Goal: Task Accomplishment & Management: Manage account settings

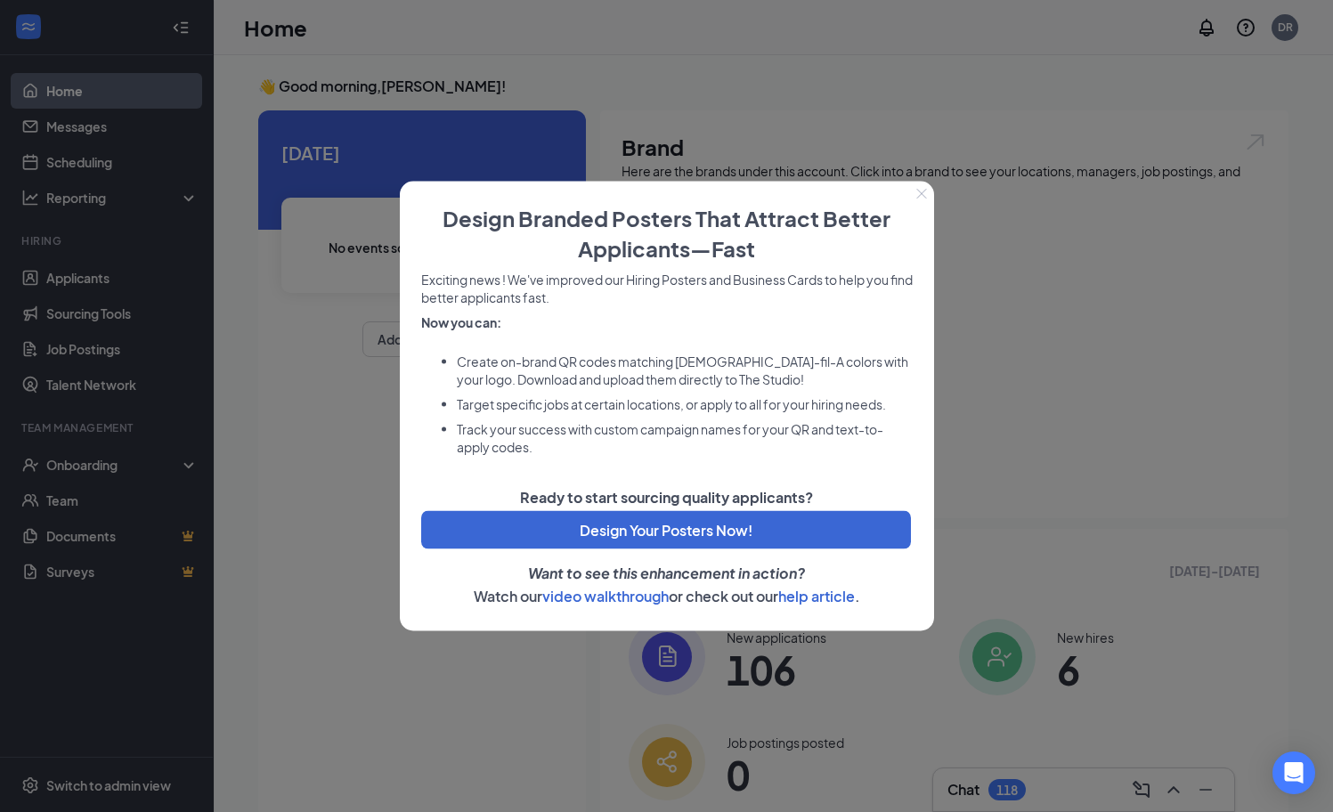
click at [923, 197] on icon "Close" at bounding box center [921, 194] width 11 height 11
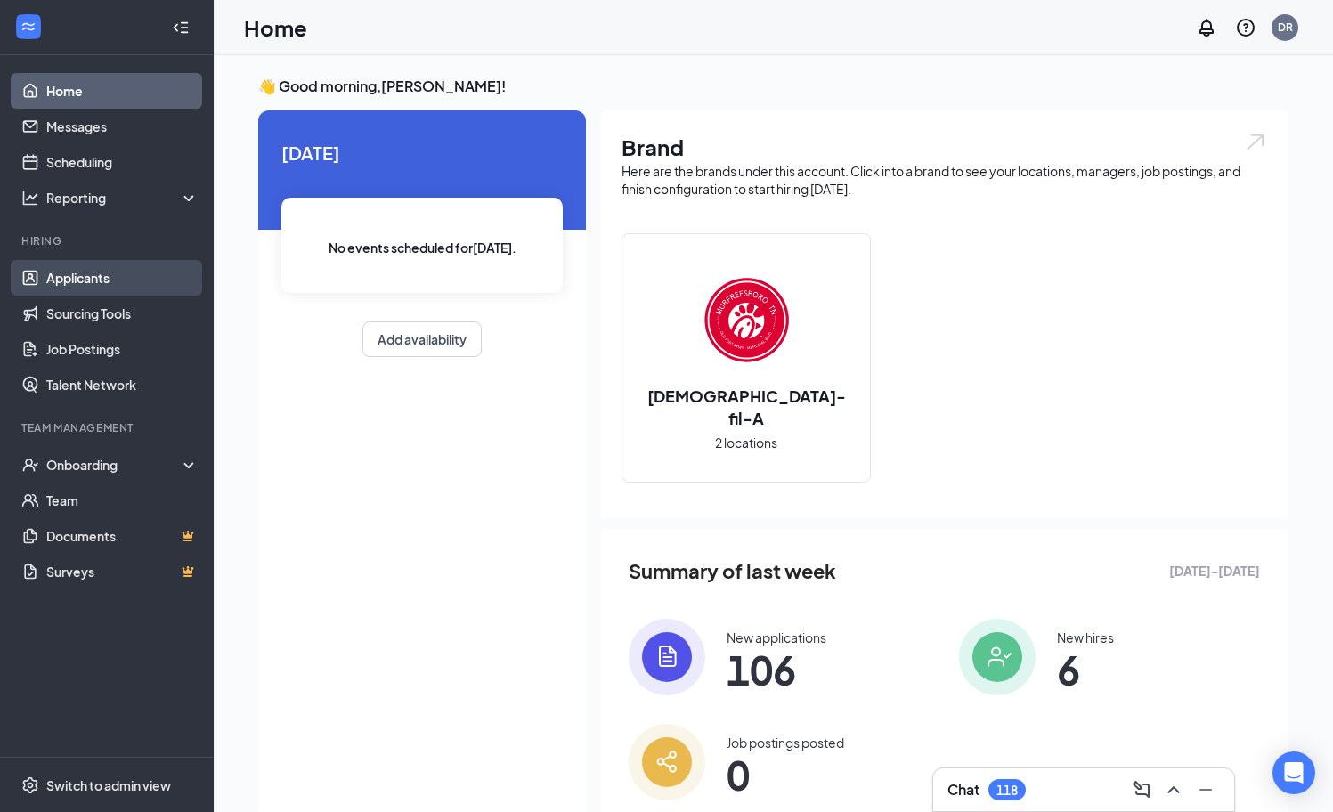
click at [110, 277] on link "Applicants" at bounding box center [122, 278] width 152 height 36
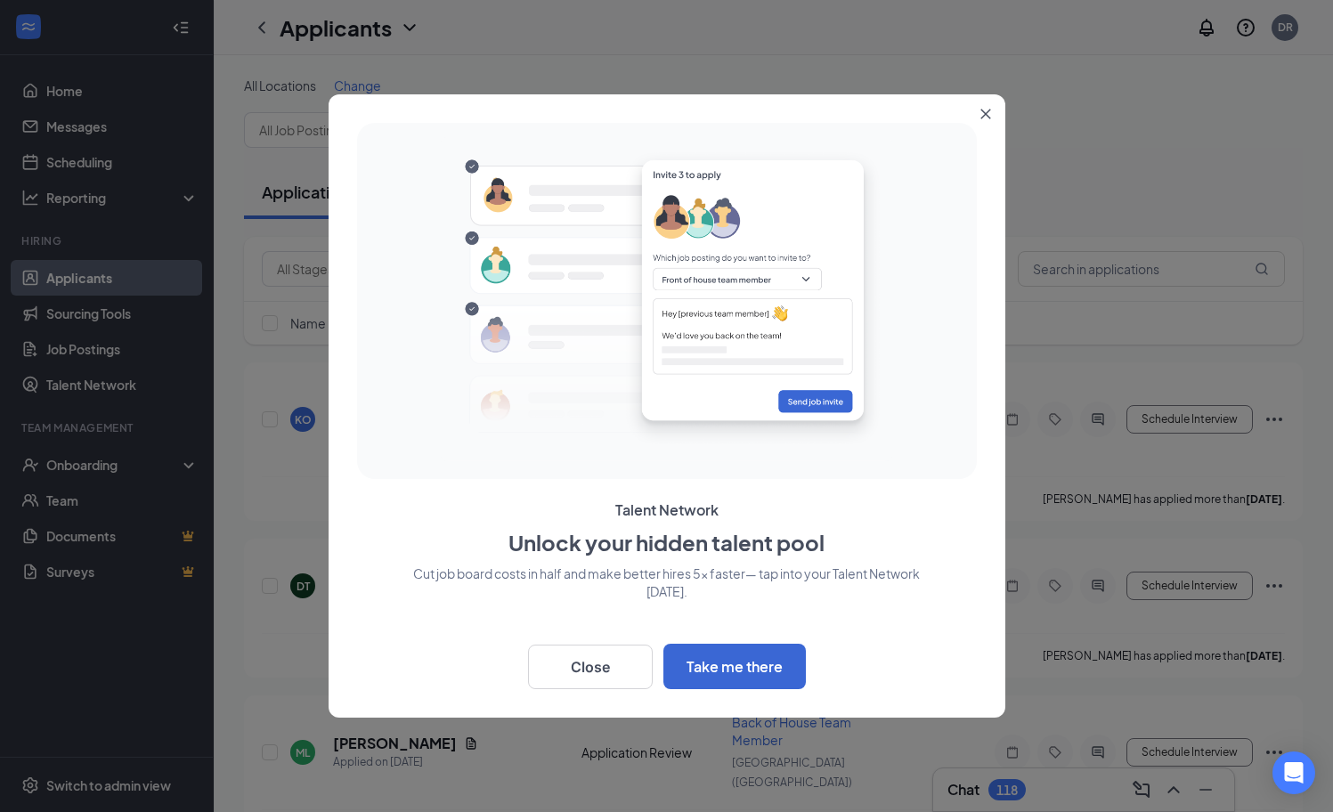
click at [988, 124] on button "Close" at bounding box center [989, 110] width 32 height 32
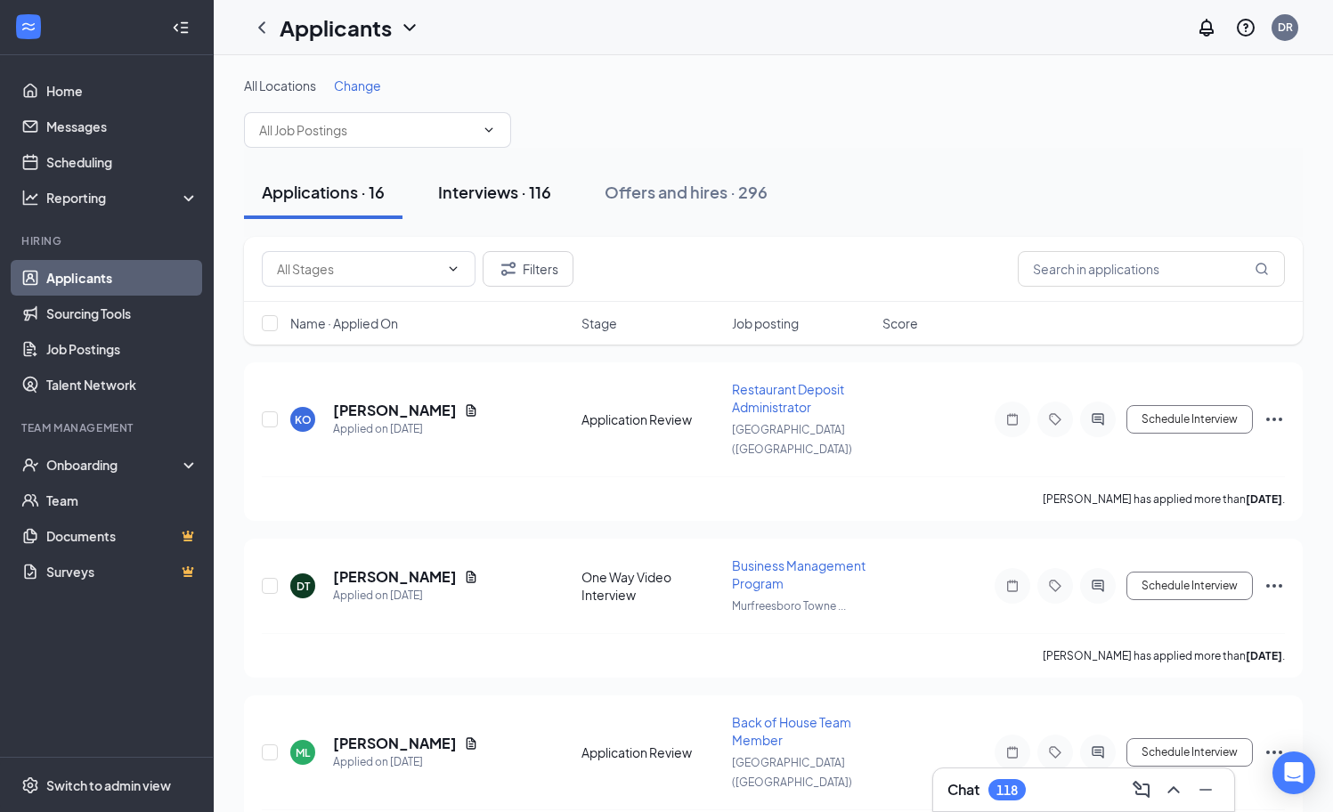
click at [525, 195] on div "Interviews · 116" at bounding box center [494, 192] width 113 height 22
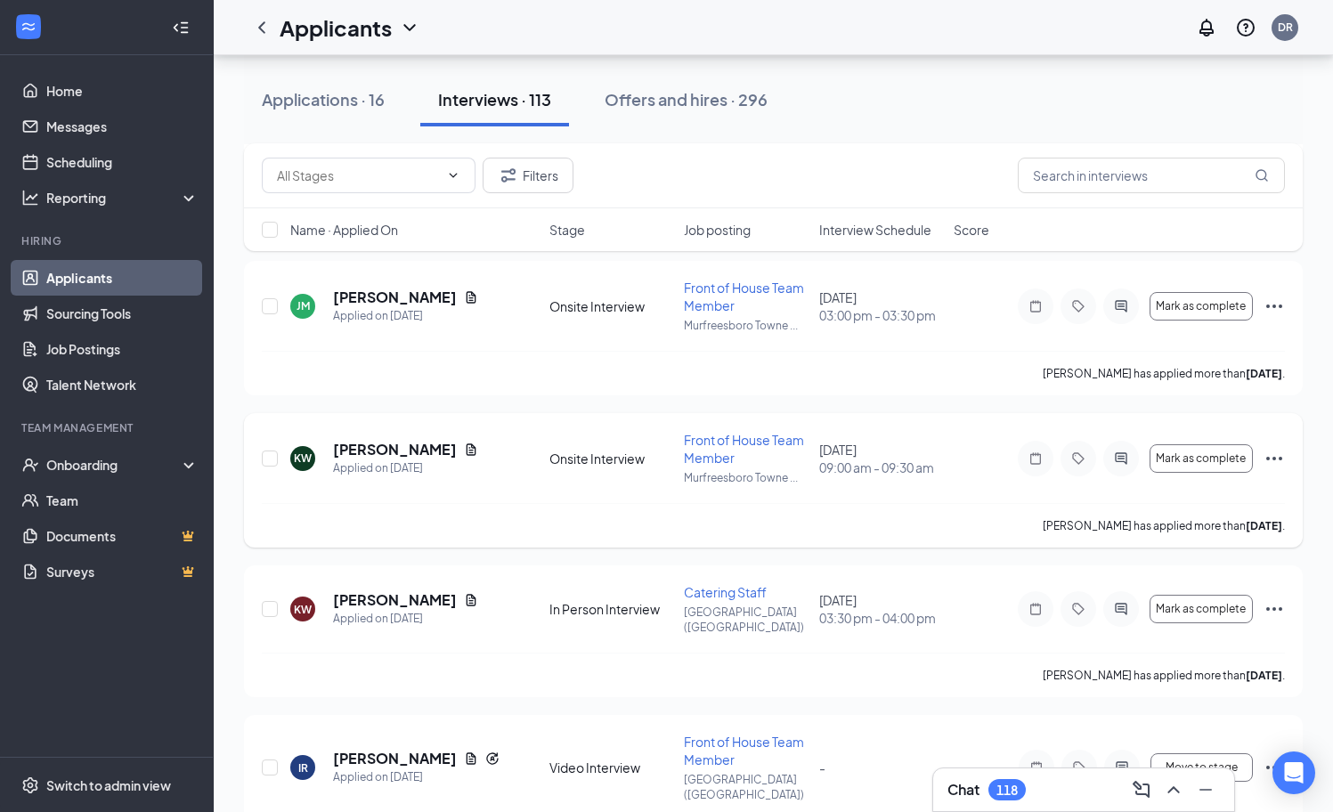
scroll to position [5316, 0]
click at [426, 589] on h5 "[PERSON_NAME]" at bounding box center [395, 599] width 124 height 20
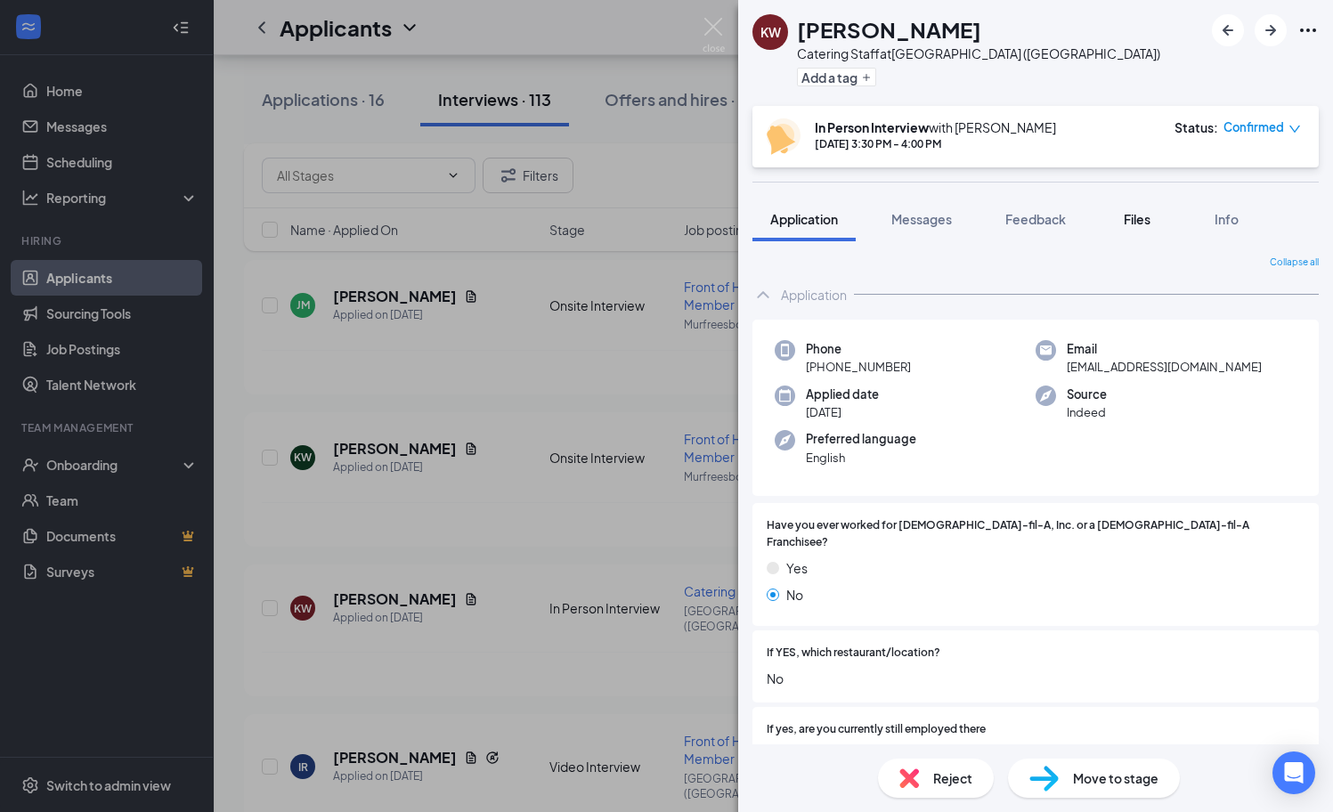
click at [1140, 223] on span "Files" at bounding box center [1137, 219] width 27 height 16
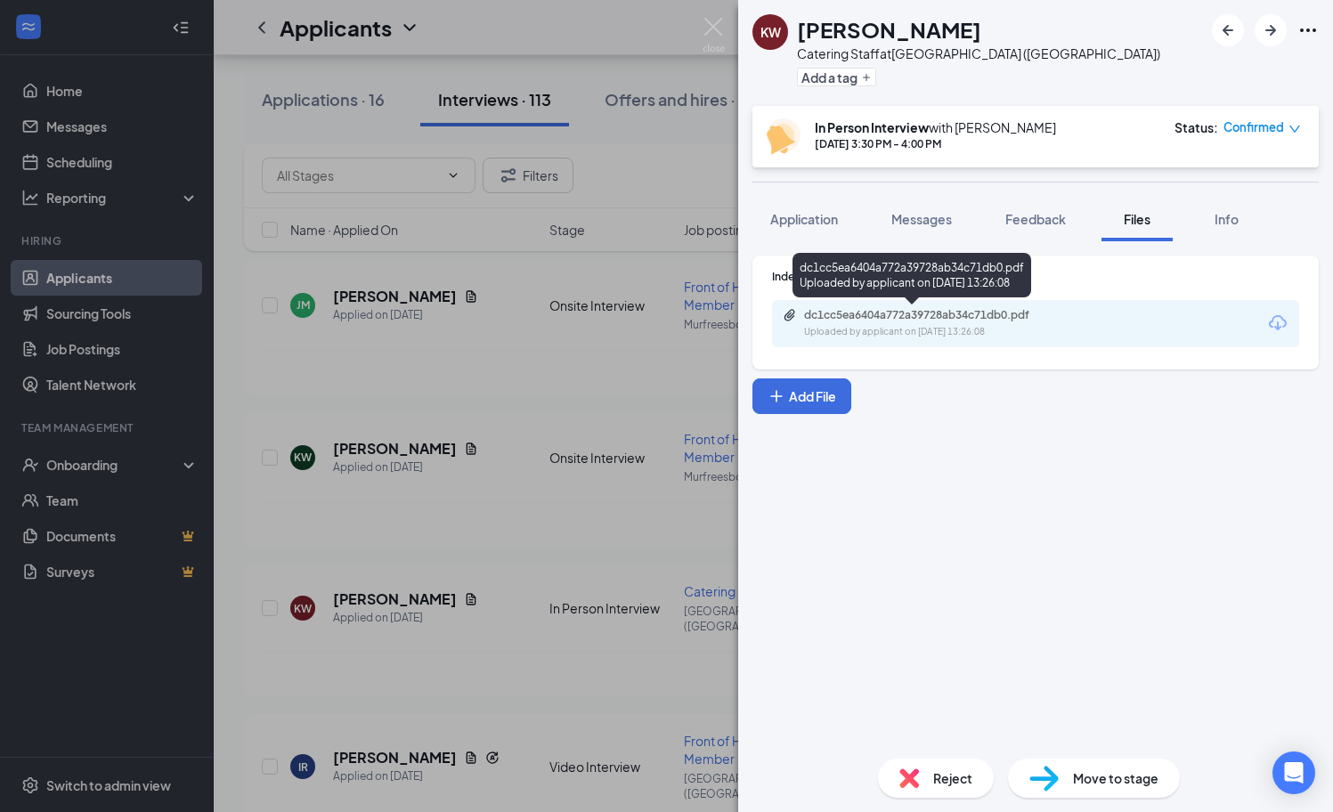
click at [974, 317] on div "dc1cc5ea6404a772a39728ab34c71db0.pdf" at bounding box center [928, 315] width 249 height 14
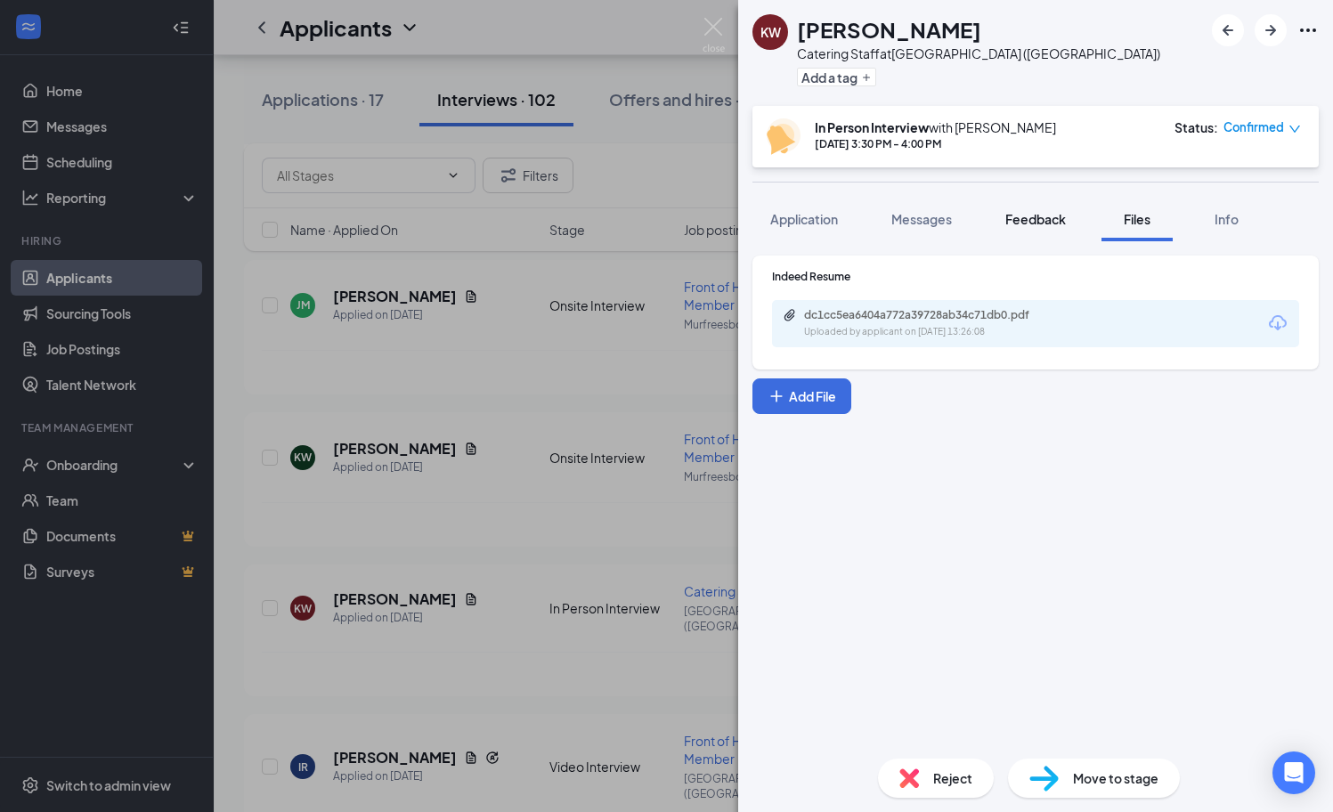
click at [1044, 222] on span "Feedback" at bounding box center [1035, 219] width 61 height 16
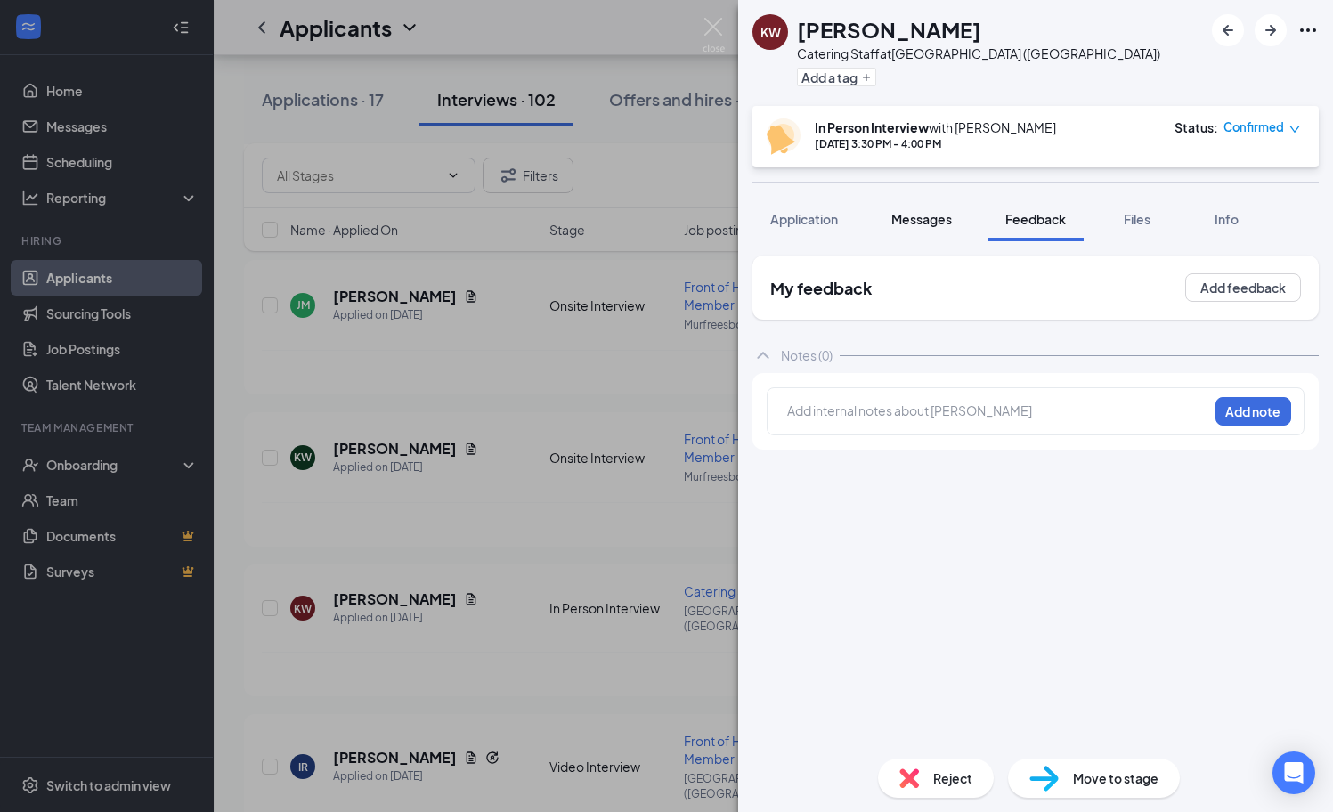
click at [932, 228] on button "Messages" at bounding box center [921, 219] width 96 height 45
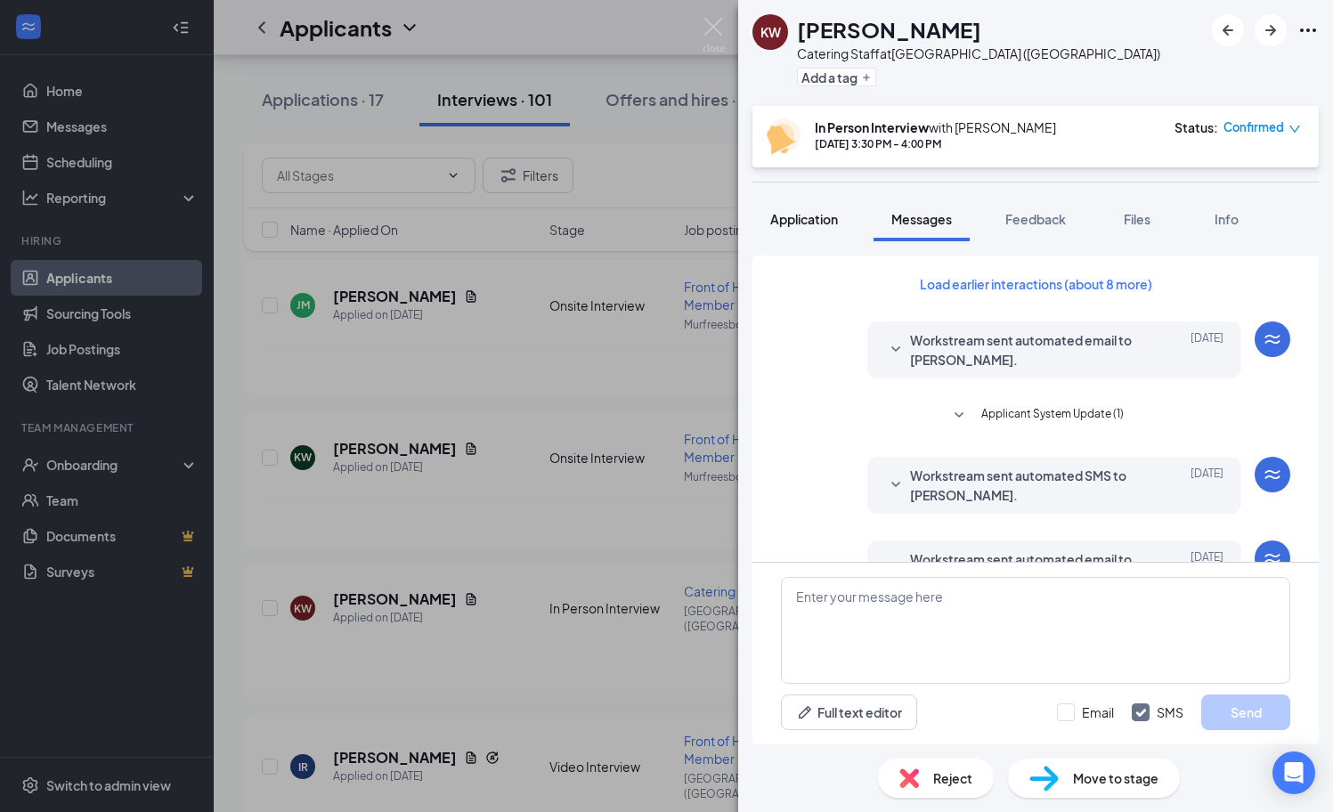
click at [814, 224] on span "Application" at bounding box center [804, 219] width 68 height 16
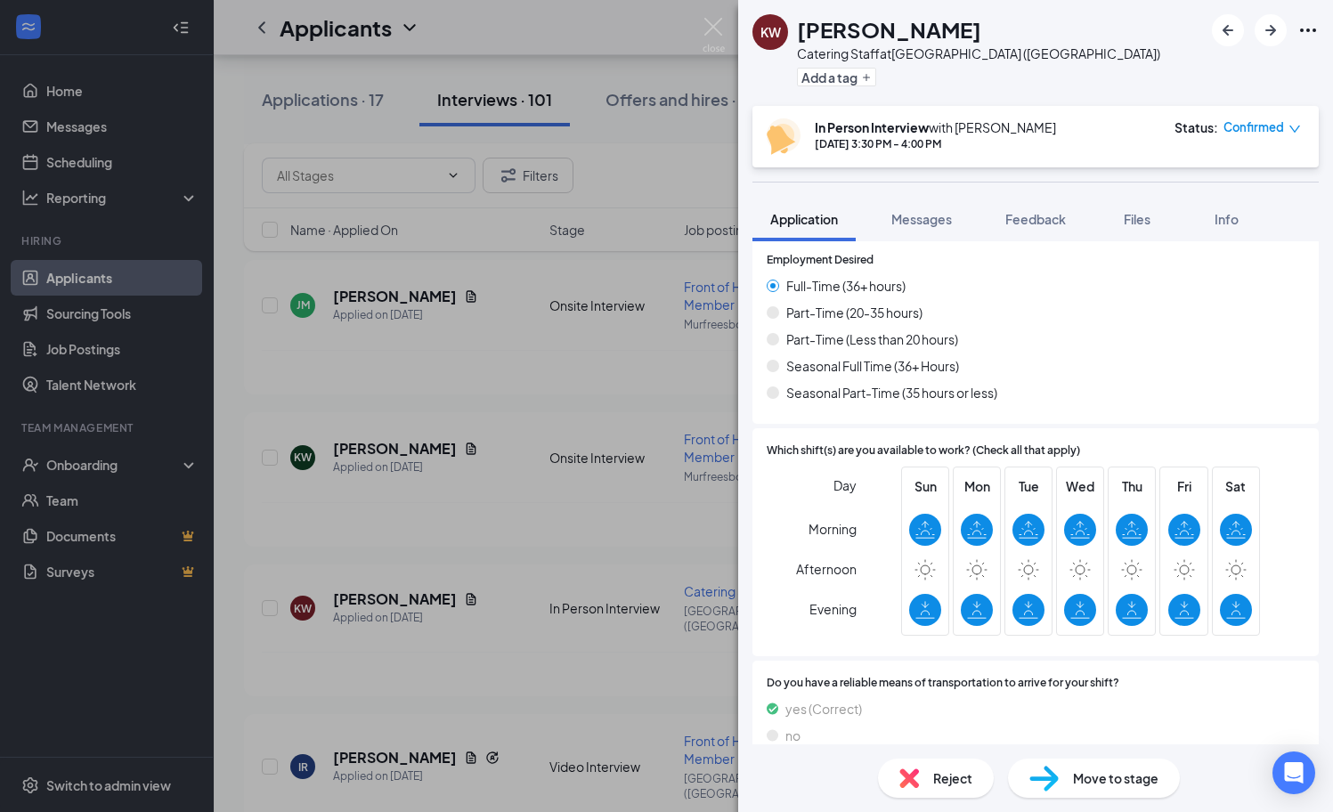
scroll to position [1433, 0]
click at [714, 34] on img at bounding box center [713, 35] width 22 height 35
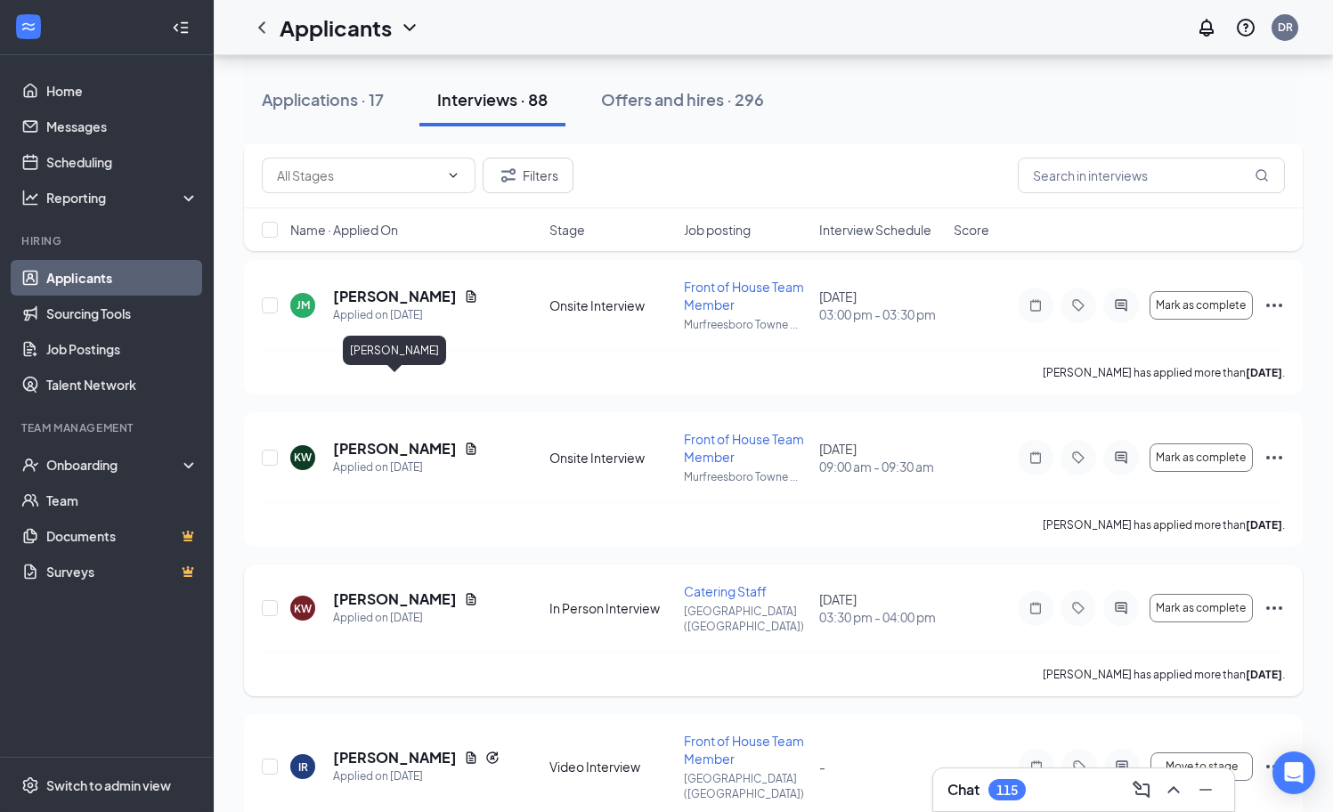
click at [438, 589] on h5 "[PERSON_NAME]" at bounding box center [395, 599] width 124 height 20
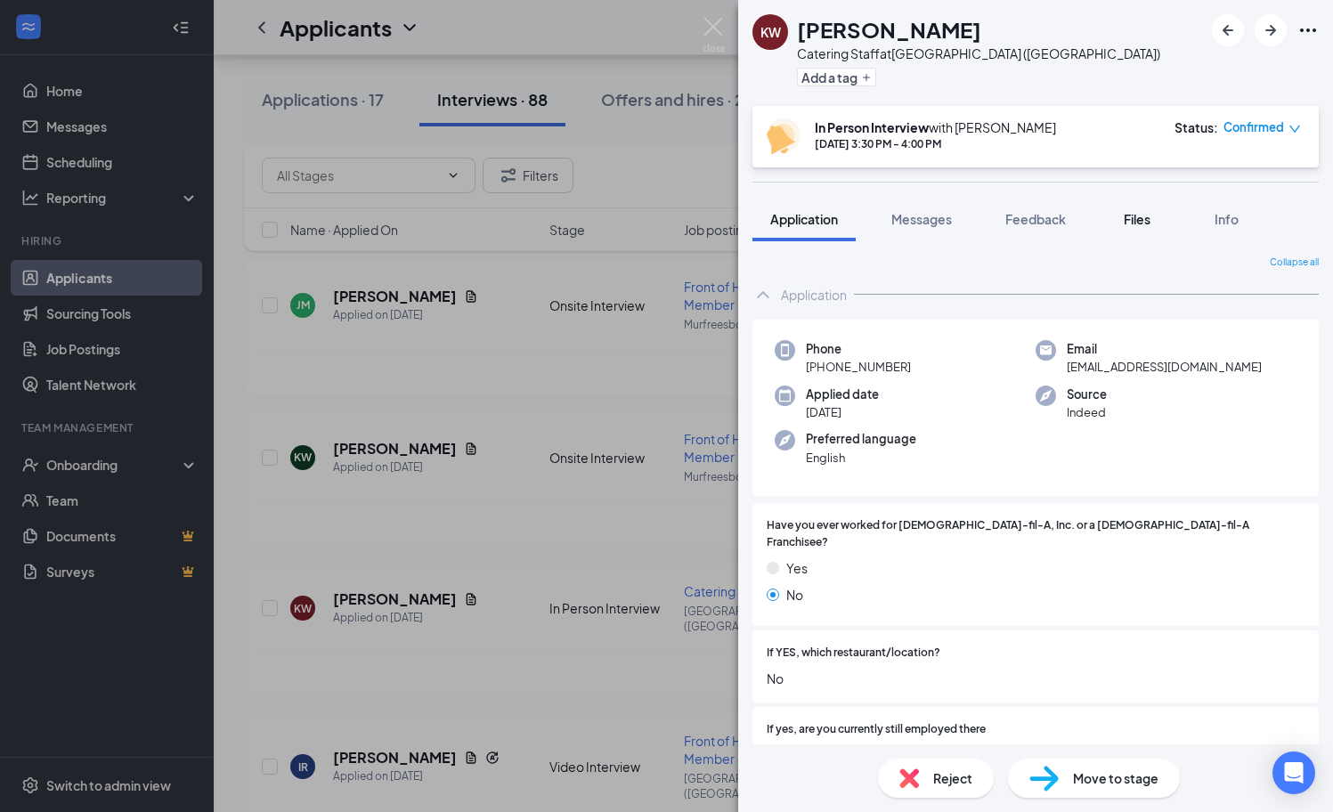
click at [1146, 223] on span "Files" at bounding box center [1137, 219] width 27 height 16
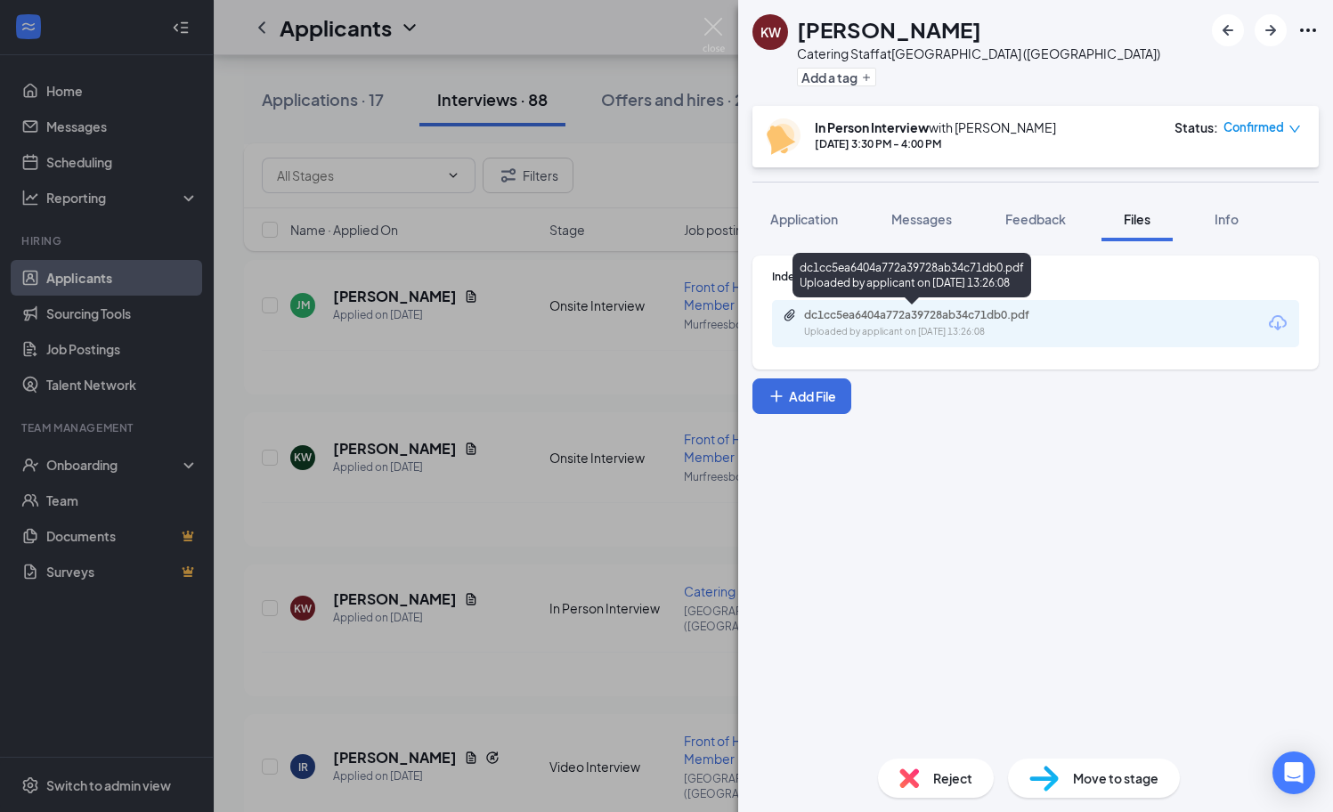
click at [970, 318] on div "dc1cc5ea6404a772a39728ab34c71db0.pdf" at bounding box center [928, 315] width 249 height 14
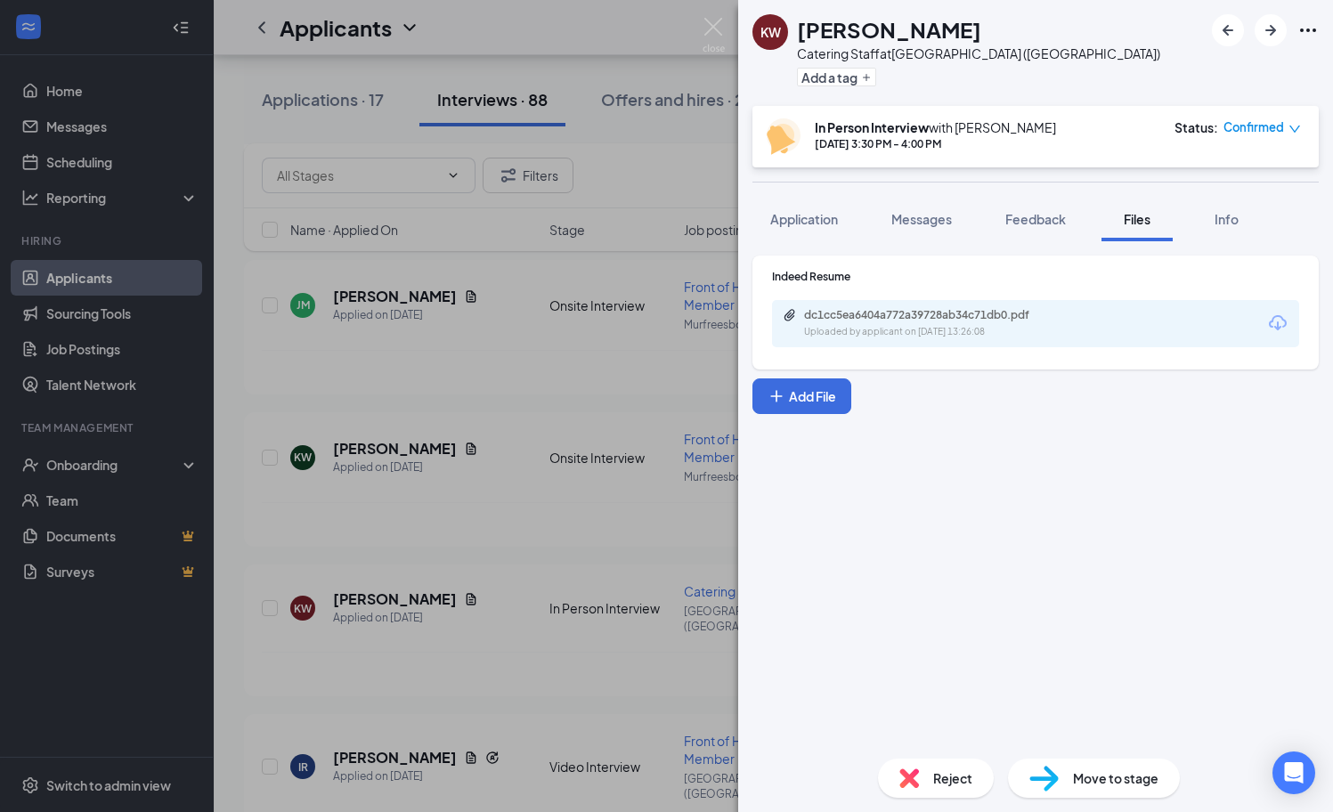
click at [1291, 127] on icon "down" at bounding box center [1294, 129] width 11 height 7
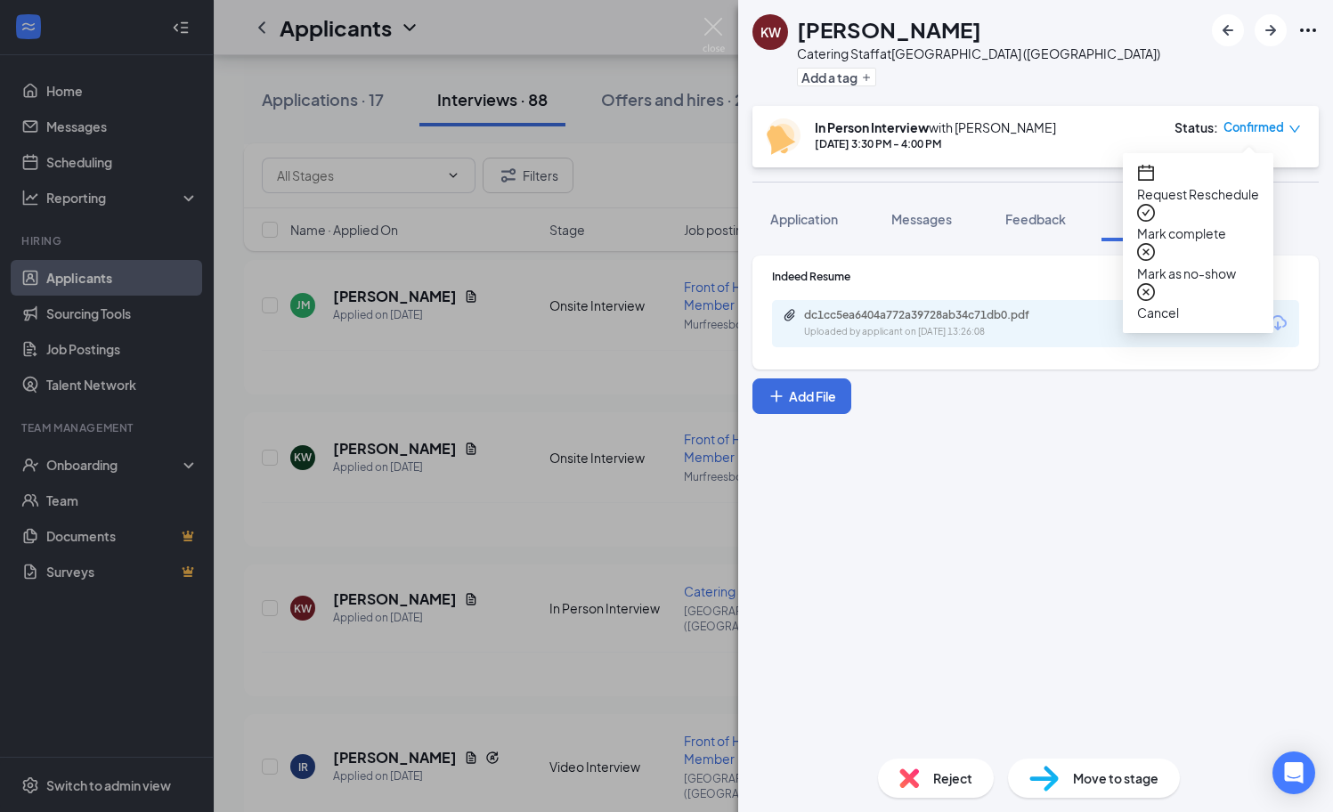
click at [1204, 303] on span "Cancel" at bounding box center [1198, 313] width 122 height 20
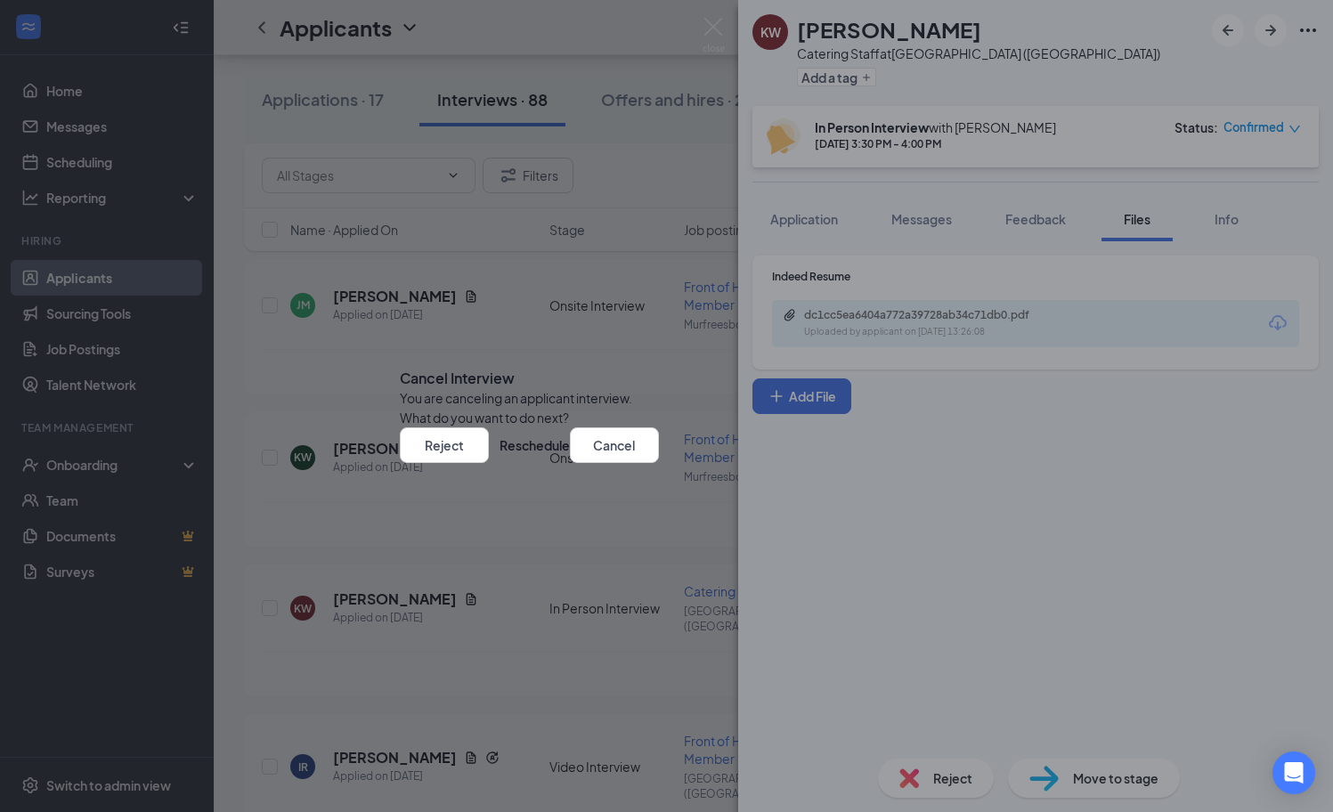
click at [400, 364] on icon "Cross" at bounding box center [400, 364] width 0 height 0
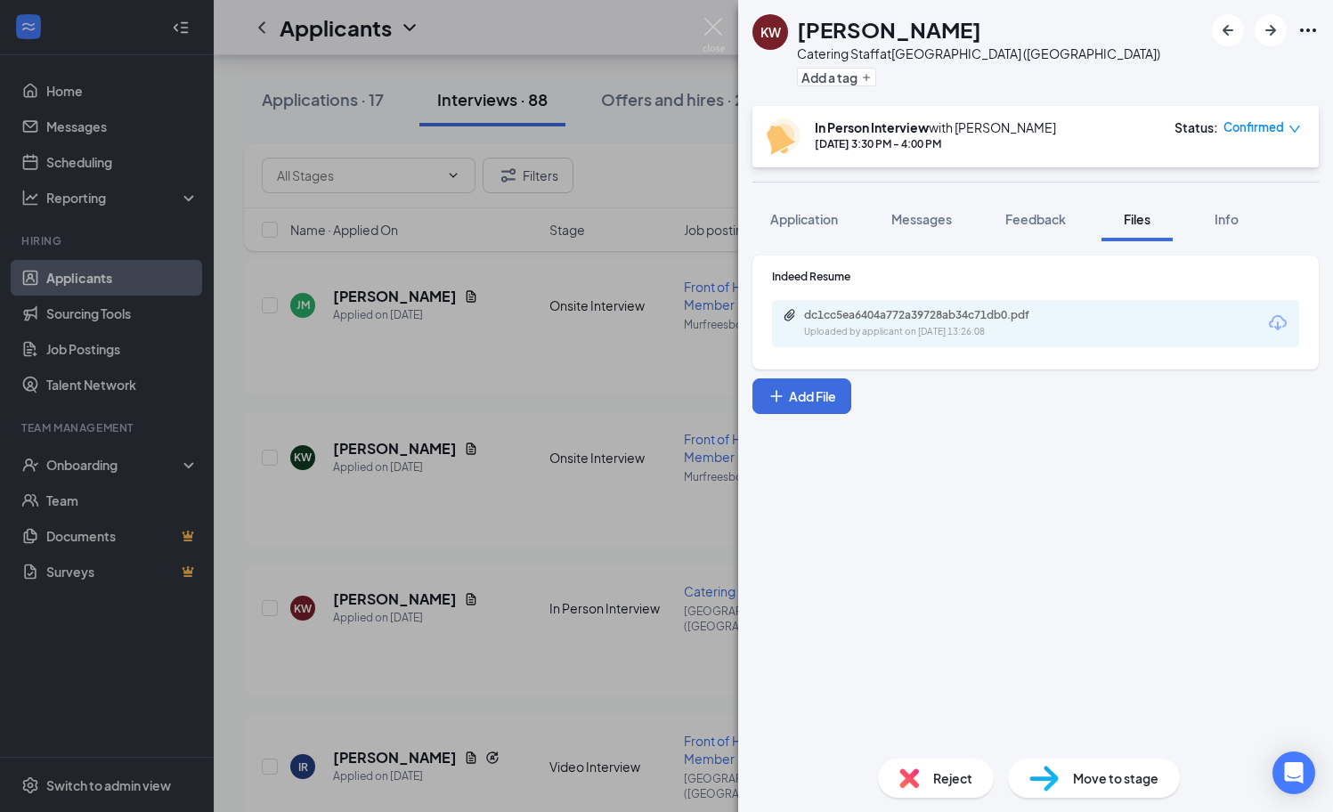
click at [1311, 30] on icon "Ellipses" at bounding box center [1307, 30] width 21 height 21
click at [1206, 410] on div "Indeed Resume dc1cc5ea6404a772a39728ab34c71db0.pdf Uploaded by applicant on [DA…" at bounding box center [1035, 335] width 566 height 158
click at [657, 246] on div "KW [PERSON_NAME] Catering Staff at [GEOGRAPHIC_DATA] ([GEOGRAPHIC_DATA]) Add a …" at bounding box center [666, 406] width 1333 height 812
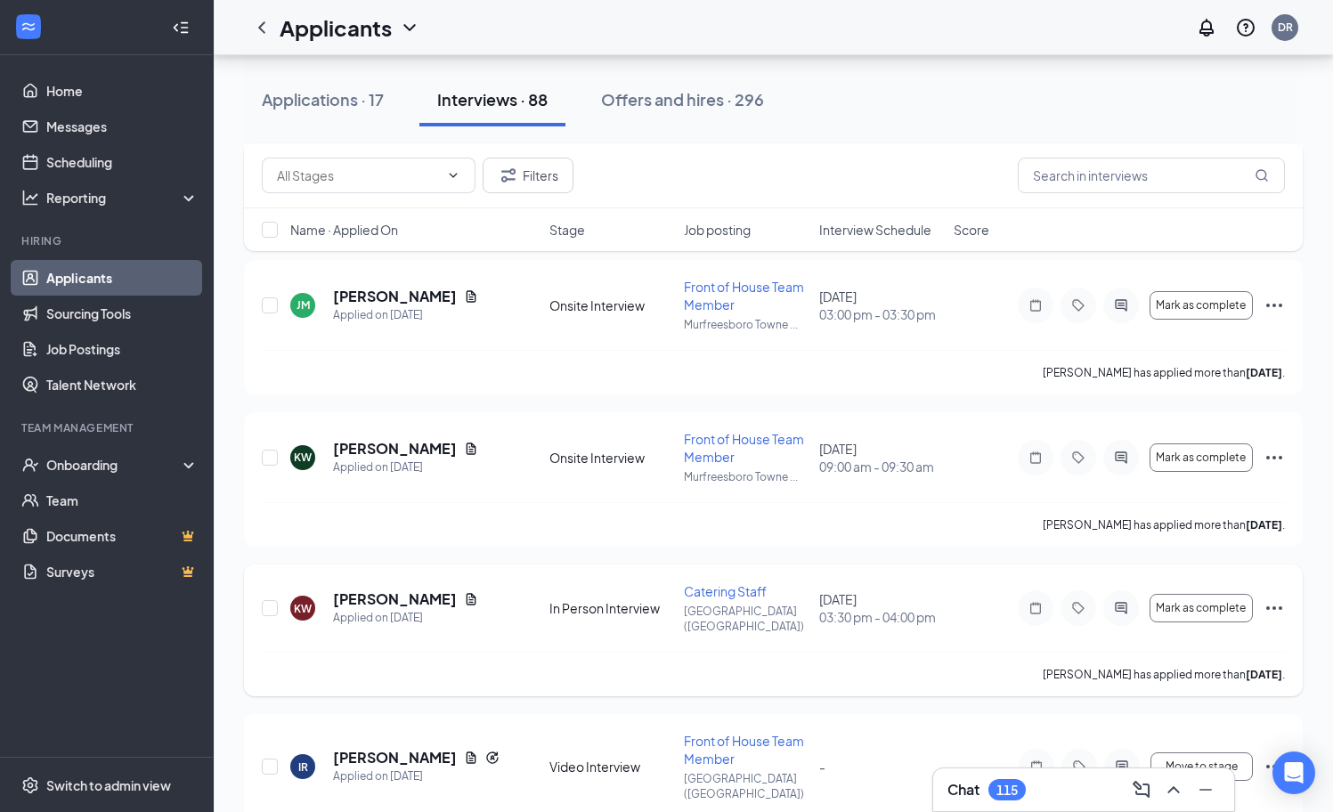
click at [1276, 606] on icon "Ellipses" at bounding box center [1274, 608] width 16 height 4
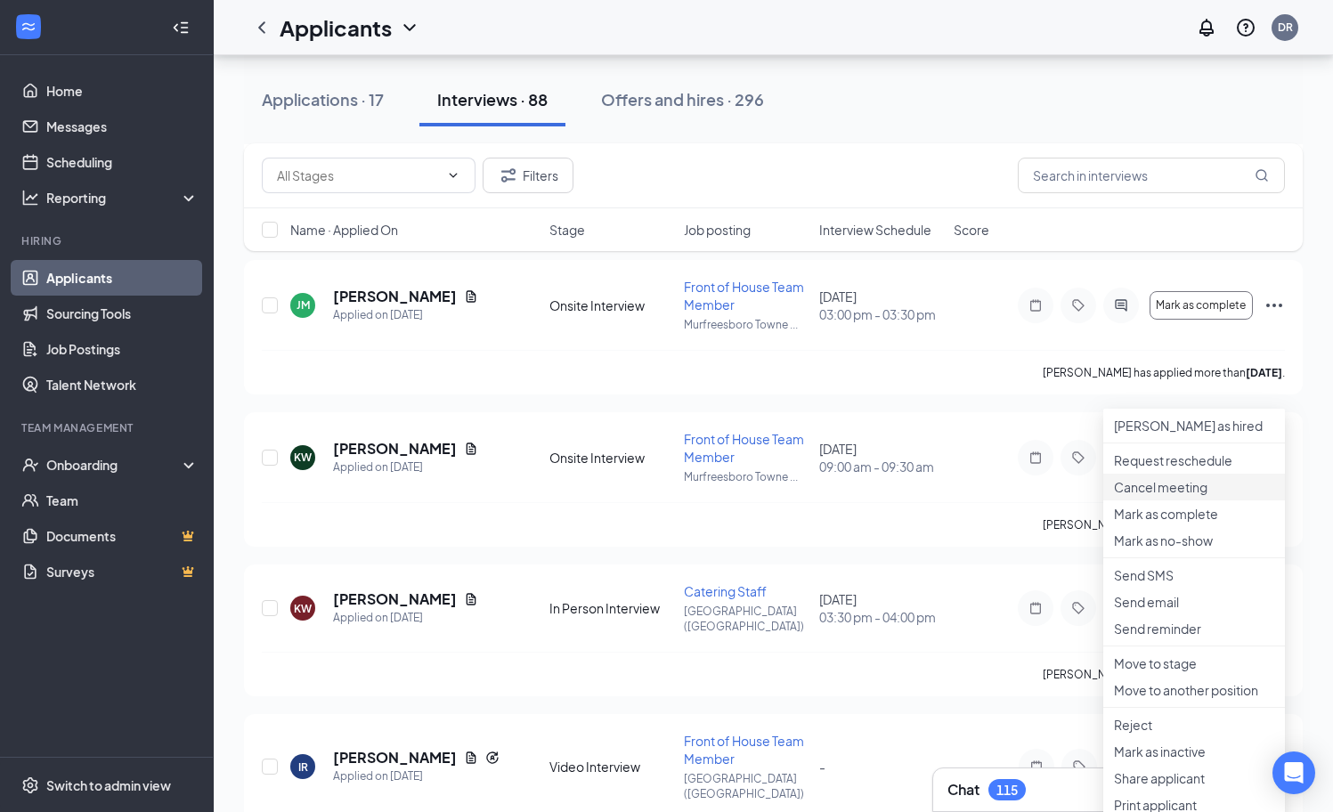
click at [1196, 496] on p "Cancel meeting" at bounding box center [1194, 487] width 160 height 18
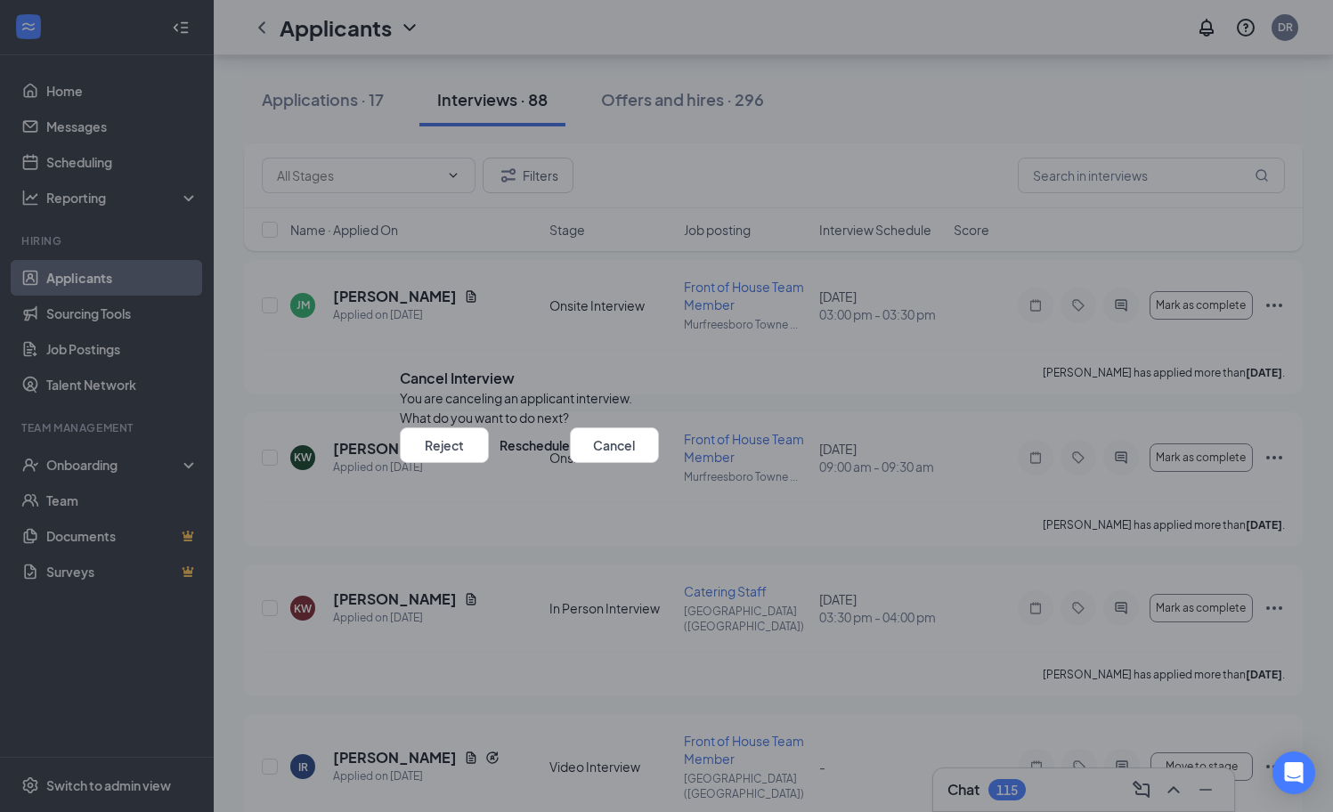
click at [400, 364] on icon "Cross" at bounding box center [400, 364] width 0 height 0
